Goal: Information Seeking & Learning: Learn about a topic

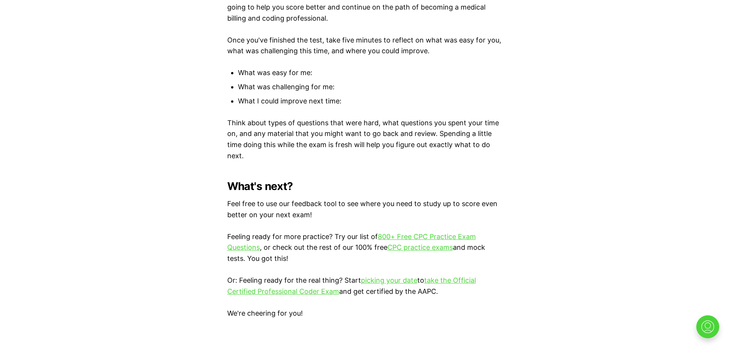
scroll to position [2101, 0]
click at [409, 245] on link "CPC practice exams" at bounding box center [420, 247] width 66 height 8
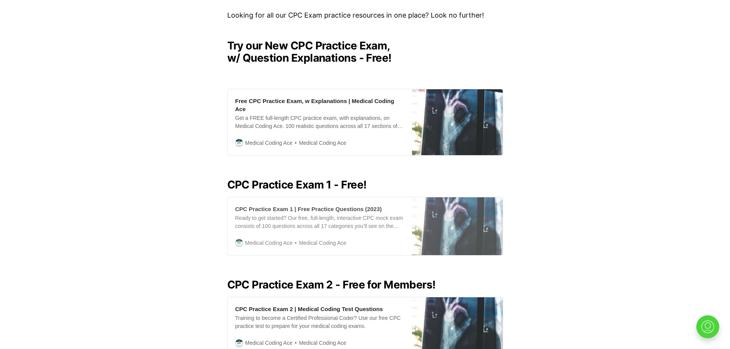
scroll to position [115, 0]
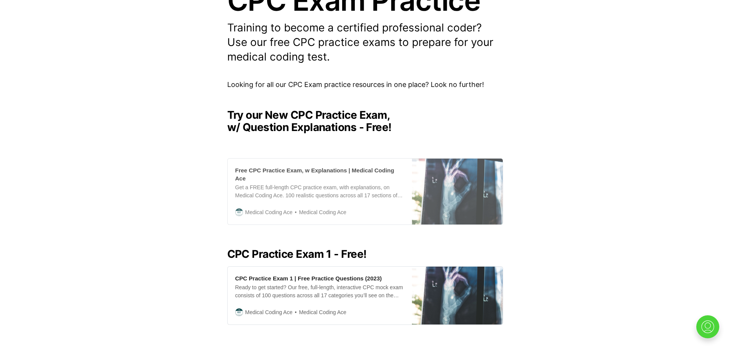
click at [336, 189] on div "Get a FREE full-length CPC practice exam, with explanations, on Medical Coding …" at bounding box center [319, 192] width 169 height 16
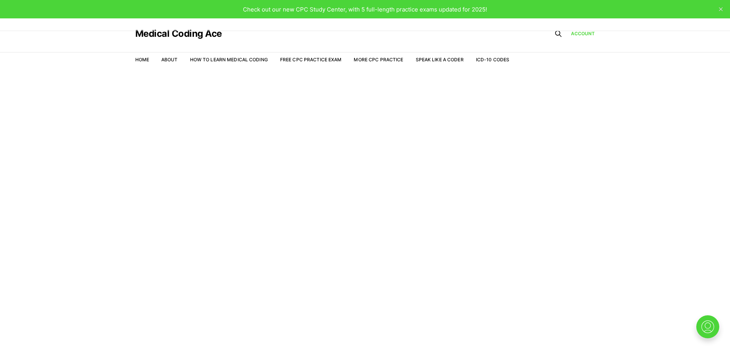
click at [313, 63] on li "Free CPC Practice Exam" at bounding box center [311, 59] width 62 height 7
click at [310, 58] on link "Free CPC Practice Exam" at bounding box center [311, 60] width 62 height 6
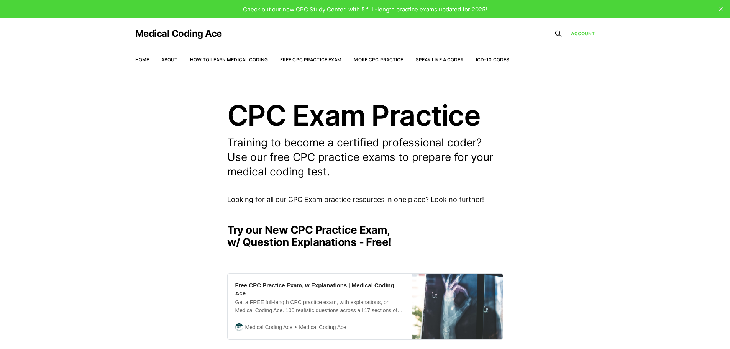
scroll to position [118, 0]
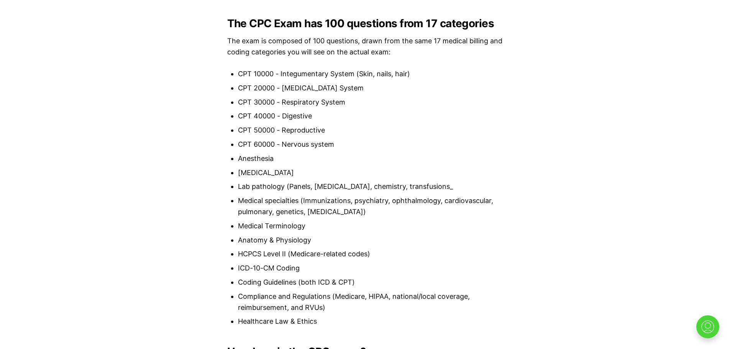
scroll to position [727, 0]
